Goal: Check status

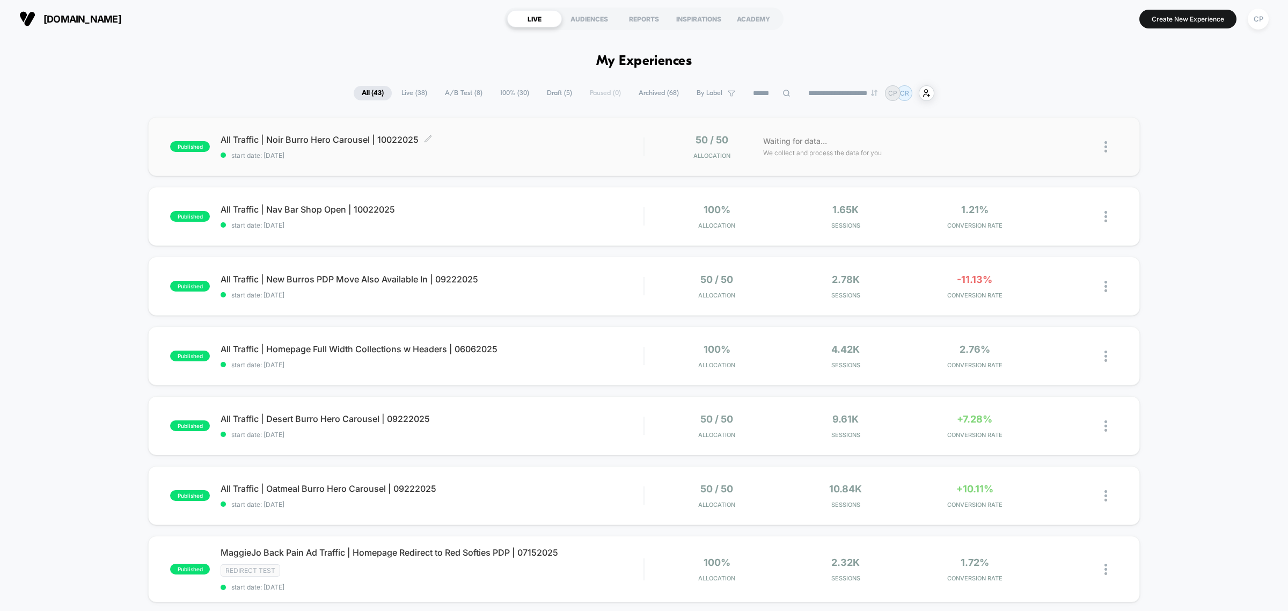
click at [361, 141] on span "All Traffic | Noir Burro Hero Carousel | 10022025 Click to edit experience deta…" at bounding box center [432, 139] width 423 height 11
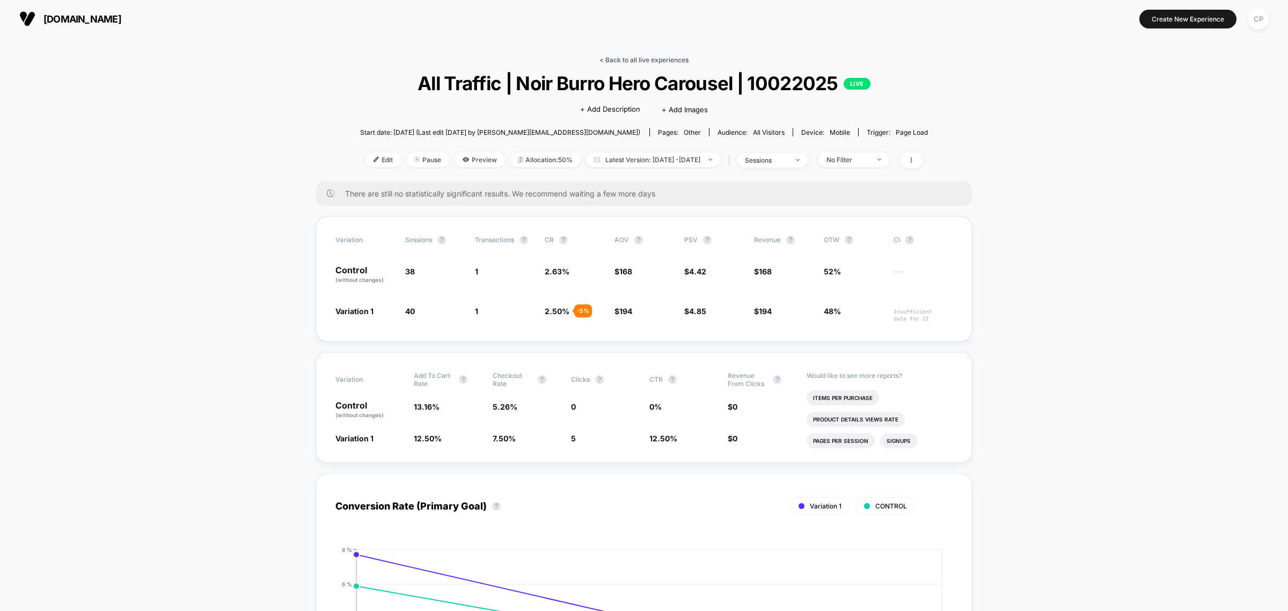
click at [642, 59] on link "< Back to all live experiences" at bounding box center [643, 60] width 89 height 8
